Goal: Transaction & Acquisition: Purchase product/service

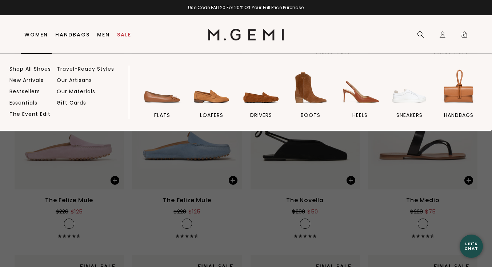
scroll to position [15, 0]
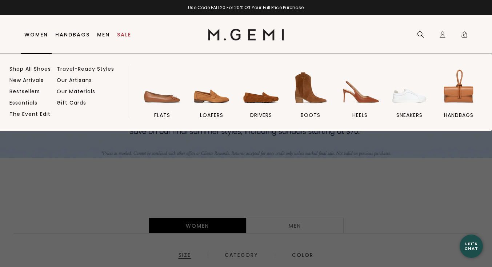
click at [39, 34] on link "Women" at bounding box center [36, 35] width 24 height 6
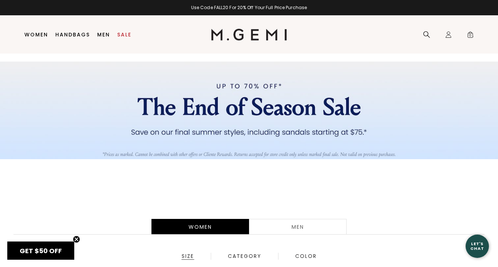
click at [492, 252] on body "in available credit Go Back Skip to content Free Shipping for Cliente Rewards M…" at bounding box center [249, 118] width 498 height 267
drag, startPoint x: 495, startPoint y: 262, endPoint x: 210, endPoint y: 191, distance: 293.1
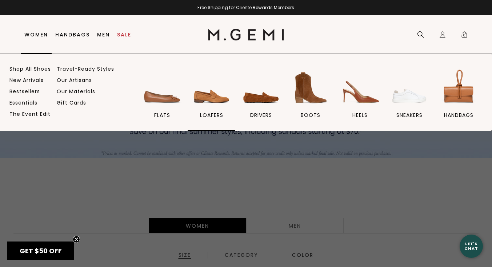
click at [214, 97] on img at bounding box center [211, 87] width 41 height 41
click at [211, 115] on span "loafers" at bounding box center [211, 115] width 23 height 7
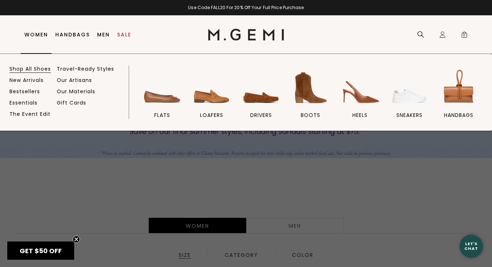
click at [44, 69] on link "Shop All Shoes" at bounding box center [29, 69] width 41 height 7
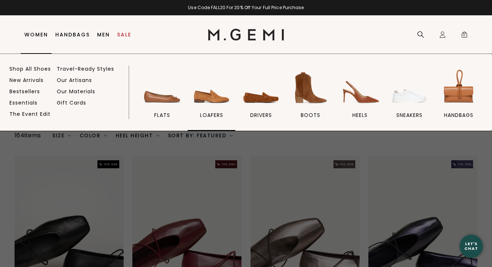
click at [213, 98] on img at bounding box center [211, 87] width 41 height 41
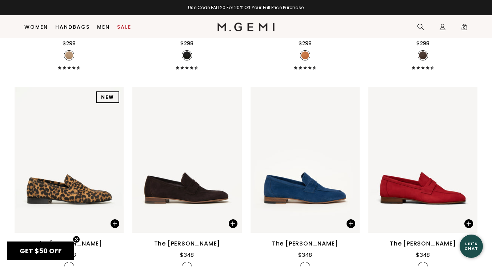
scroll to position [540, 0]
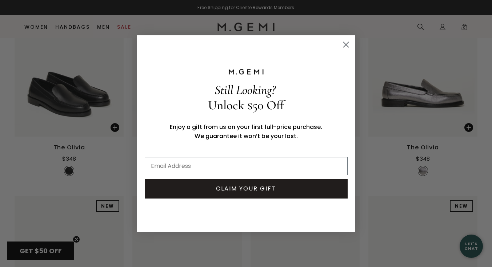
click at [349, 44] on icon "Close dialog" at bounding box center [346, 44] width 5 height 5
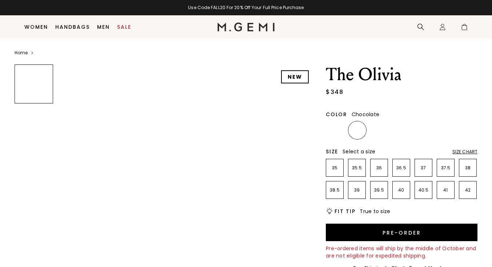
scroll to position [174, 0]
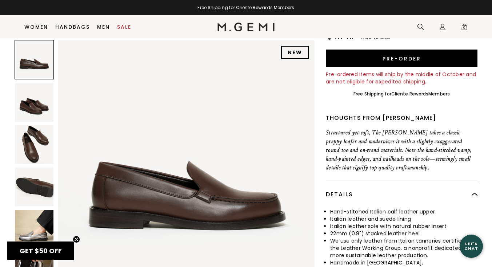
click at [31, 153] on img at bounding box center [34, 144] width 39 height 39
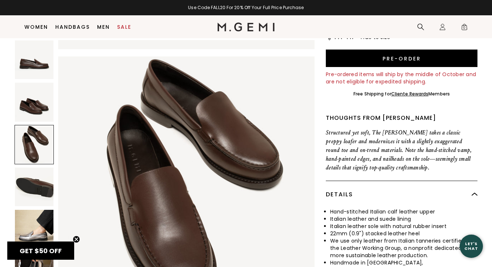
scroll to position [0, 0]
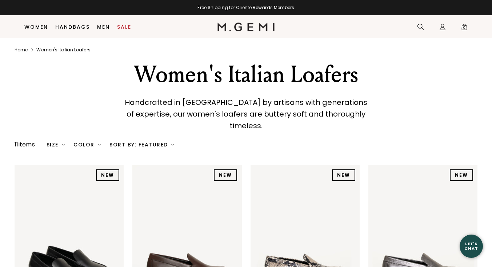
click at [36, 26] on li "Women Shop All Shoes New Arrivals Bestsellers Essentials The Event Edit Travel-…" at bounding box center [36, 27] width 31 height 23
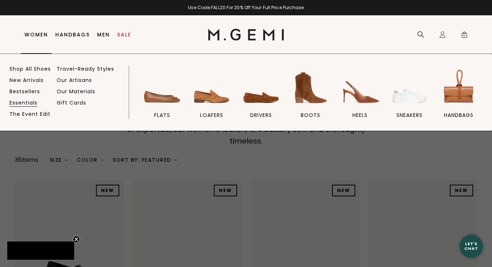
click at [25, 102] on link "Essentials" at bounding box center [23, 102] width 28 height 7
